Goal: Transaction & Acquisition: Purchase product/service

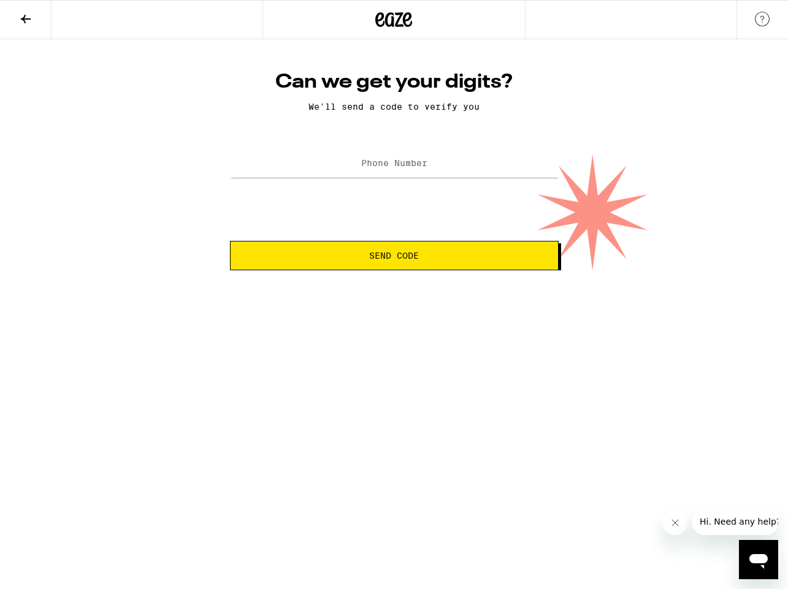
click at [424, 166] on label "Phone Number" at bounding box center [394, 163] width 66 height 10
type input "0"
type input "[PHONE_NUMBER]"
click at [416, 248] on button "Send Code" at bounding box center [394, 255] width 329 height 29
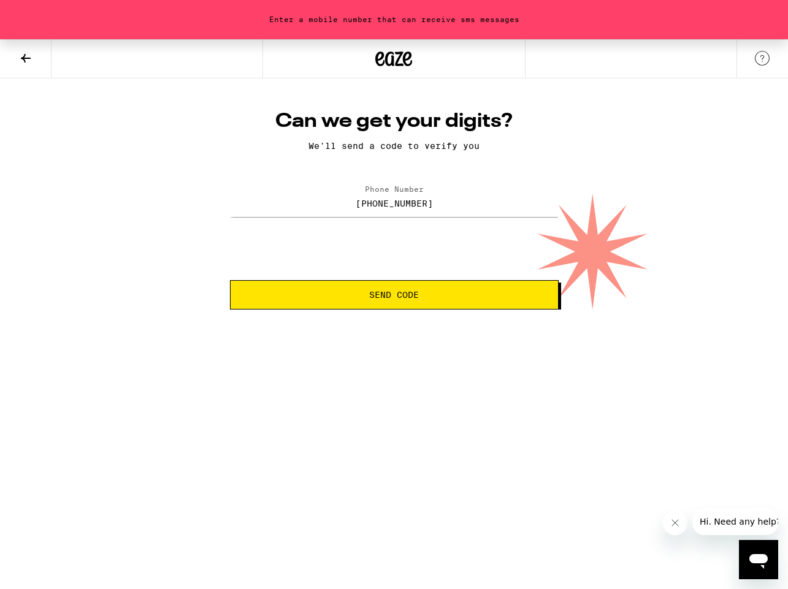
click at [566, 72] on div at bounding box center [394, 58] width 788 height 39
